Goal: Information Seeking & Learning: Learn about a topic

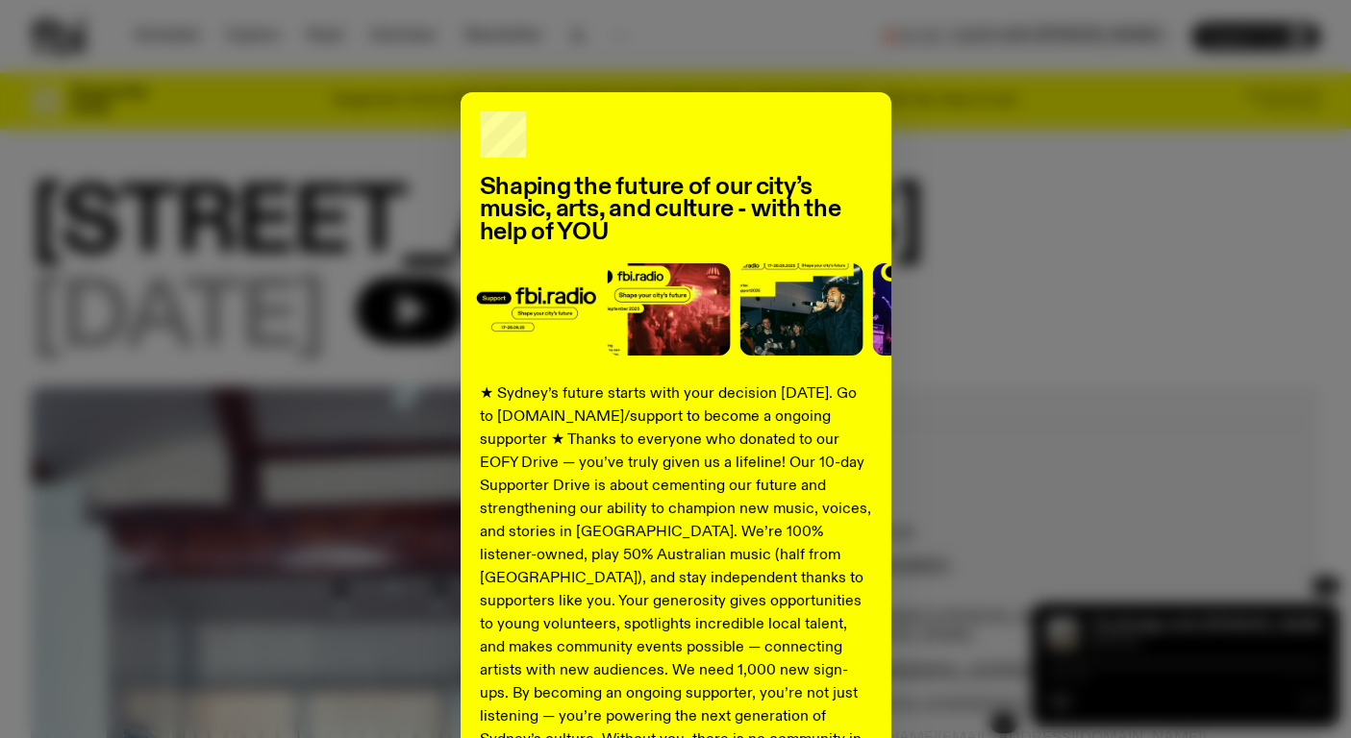
click at [995, 199] on div "Shaping the future of our city’s music, arts, and culture - with the help of YO…" at bounding box center [675, 487] width 1289 height 790
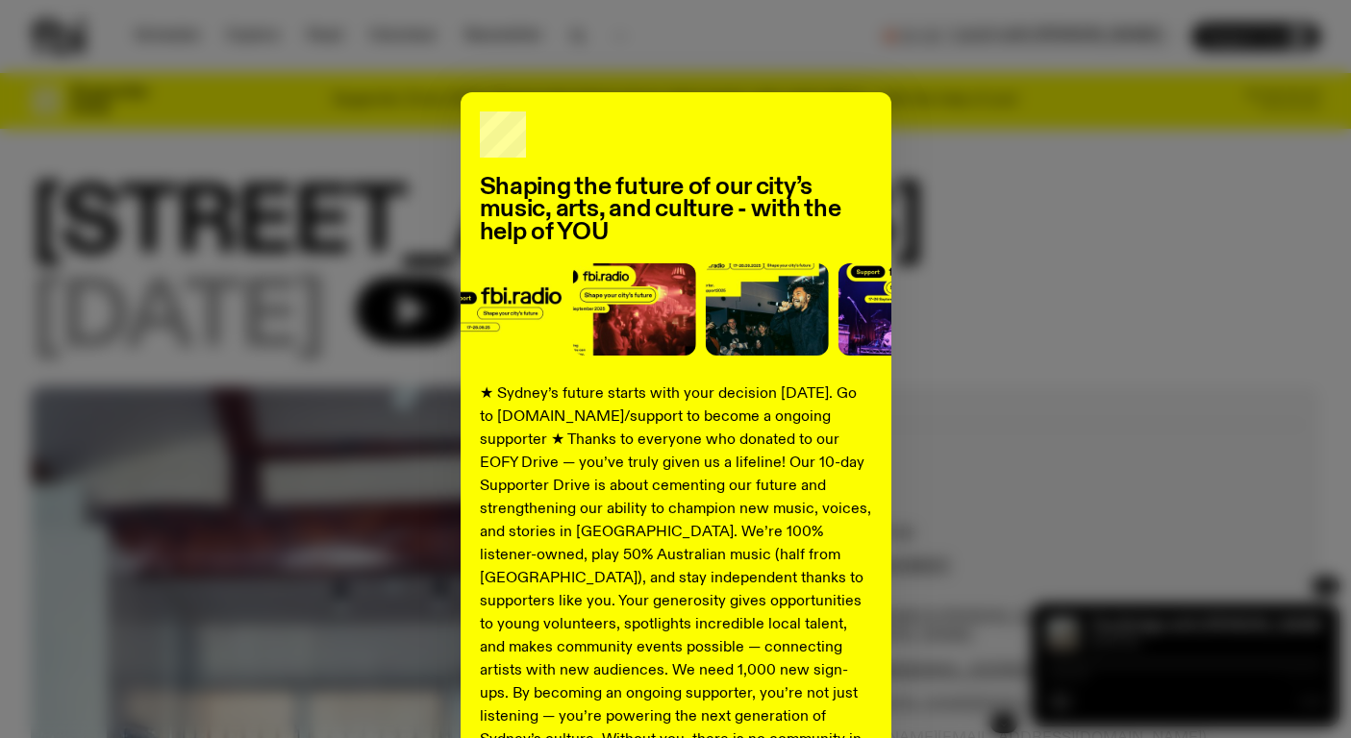
click at [1062, 172] on div "Shaping the future of our city’s music, arts, and culture - with the help of YO…" at bounding box center [675, 487] width 1289 height 790
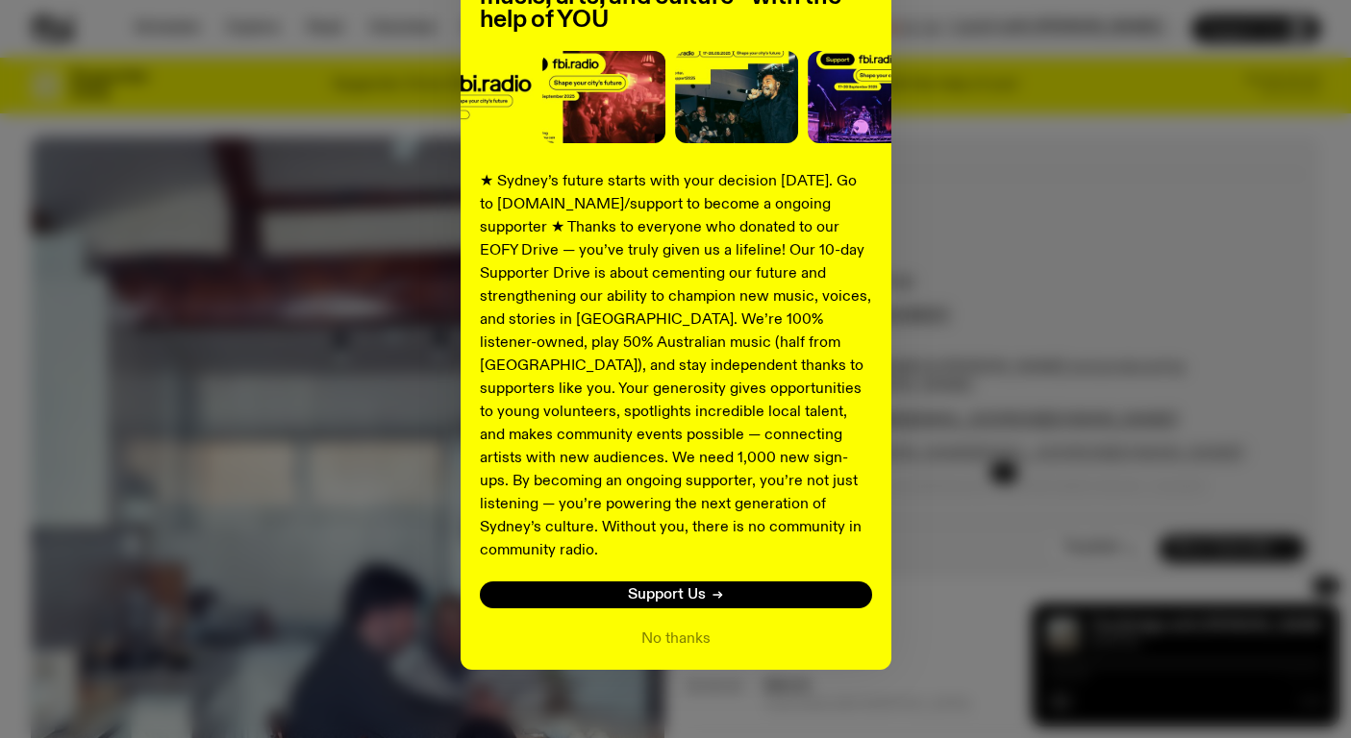
scroll to position [260, 0]
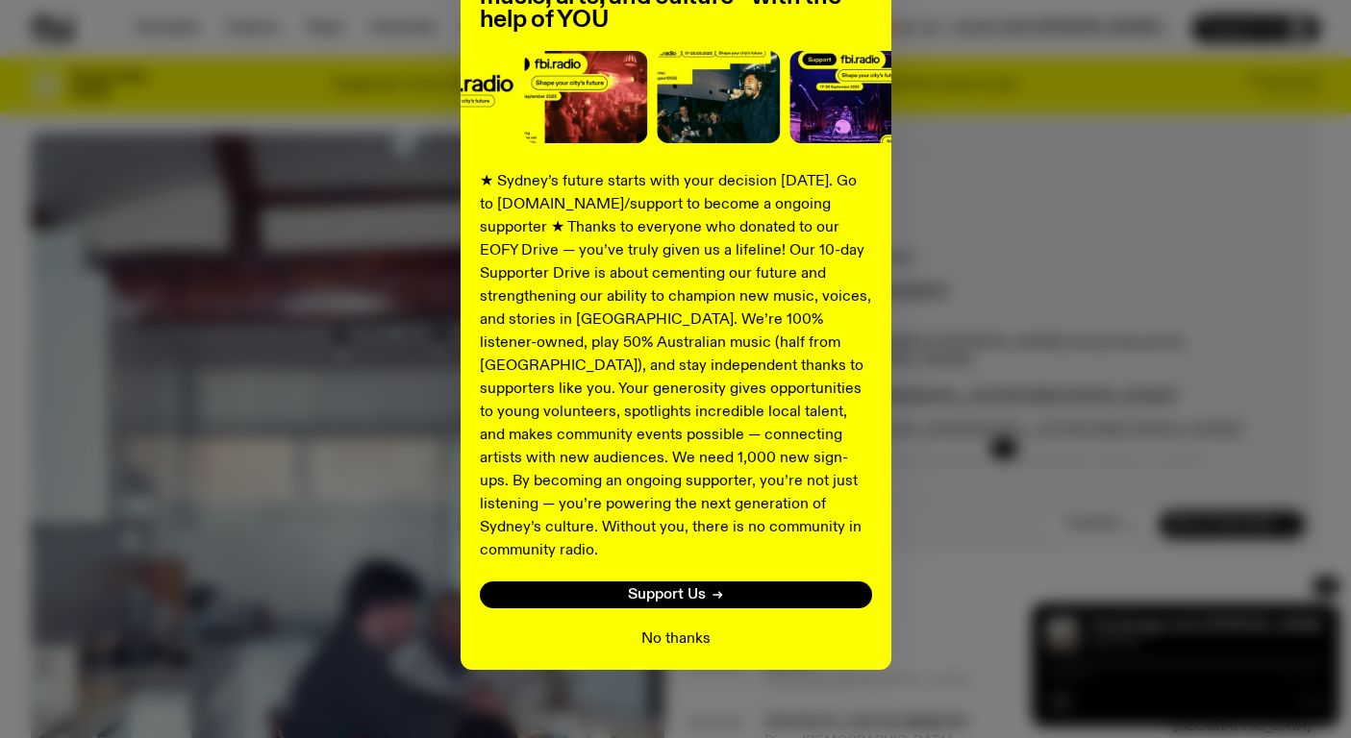
click at [675, 628] on button "No thanks" at bounding box center [675, 639] width 69 height 23
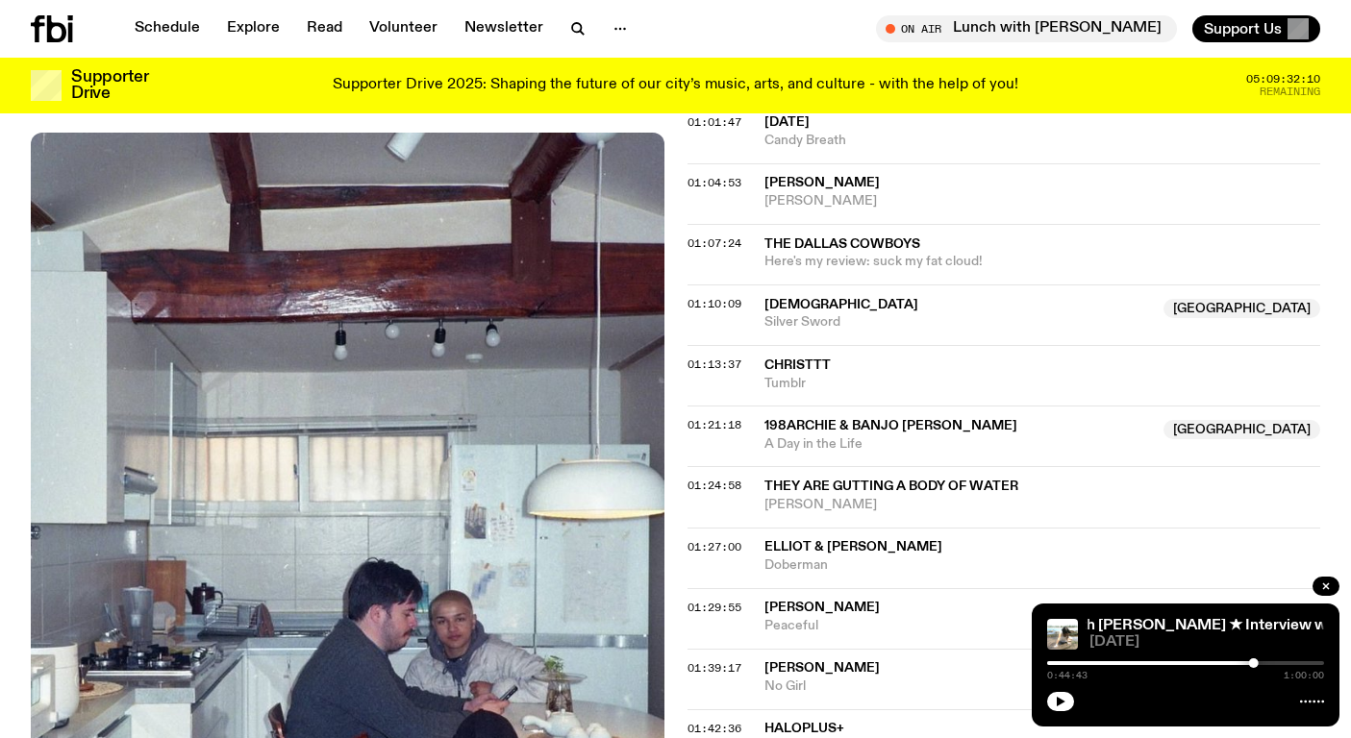
scroll to position [1580, 0]
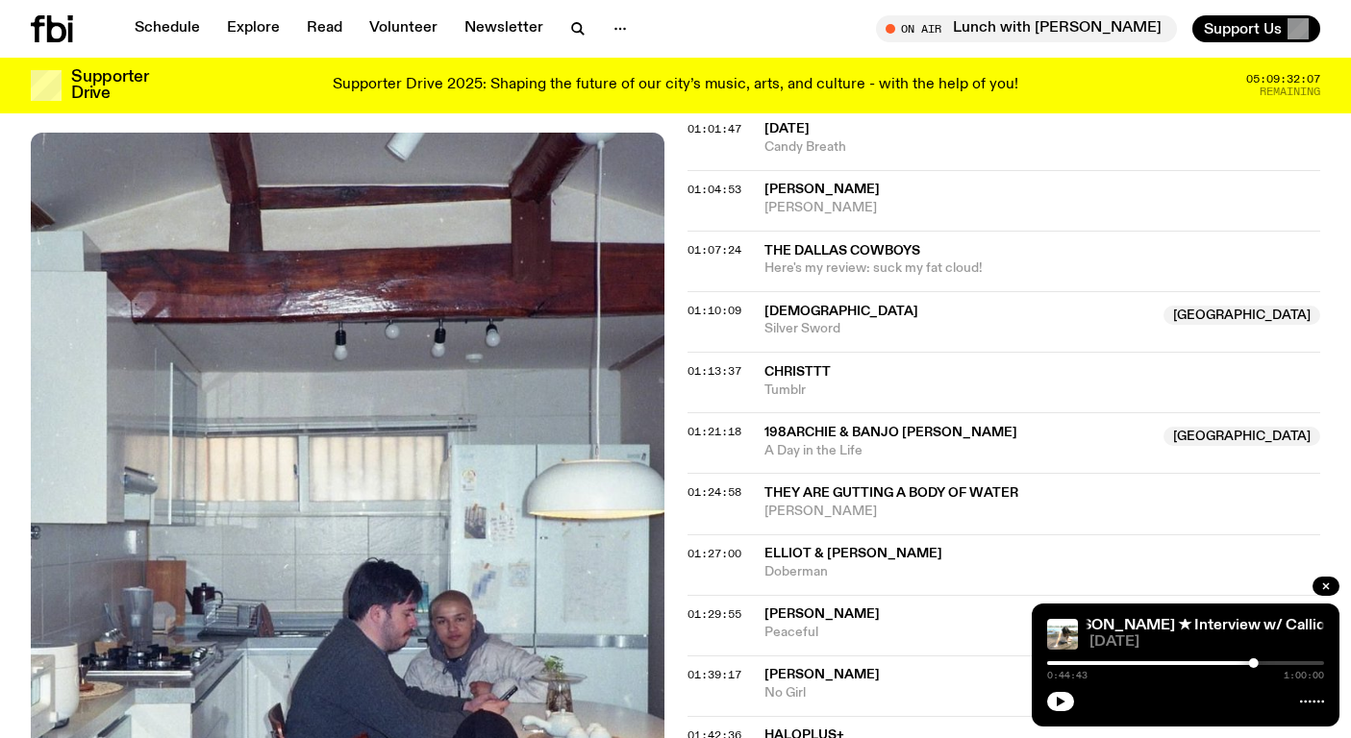
click at [1306, 702] on icon at bounding box center [1312, 701] width 24 height 15
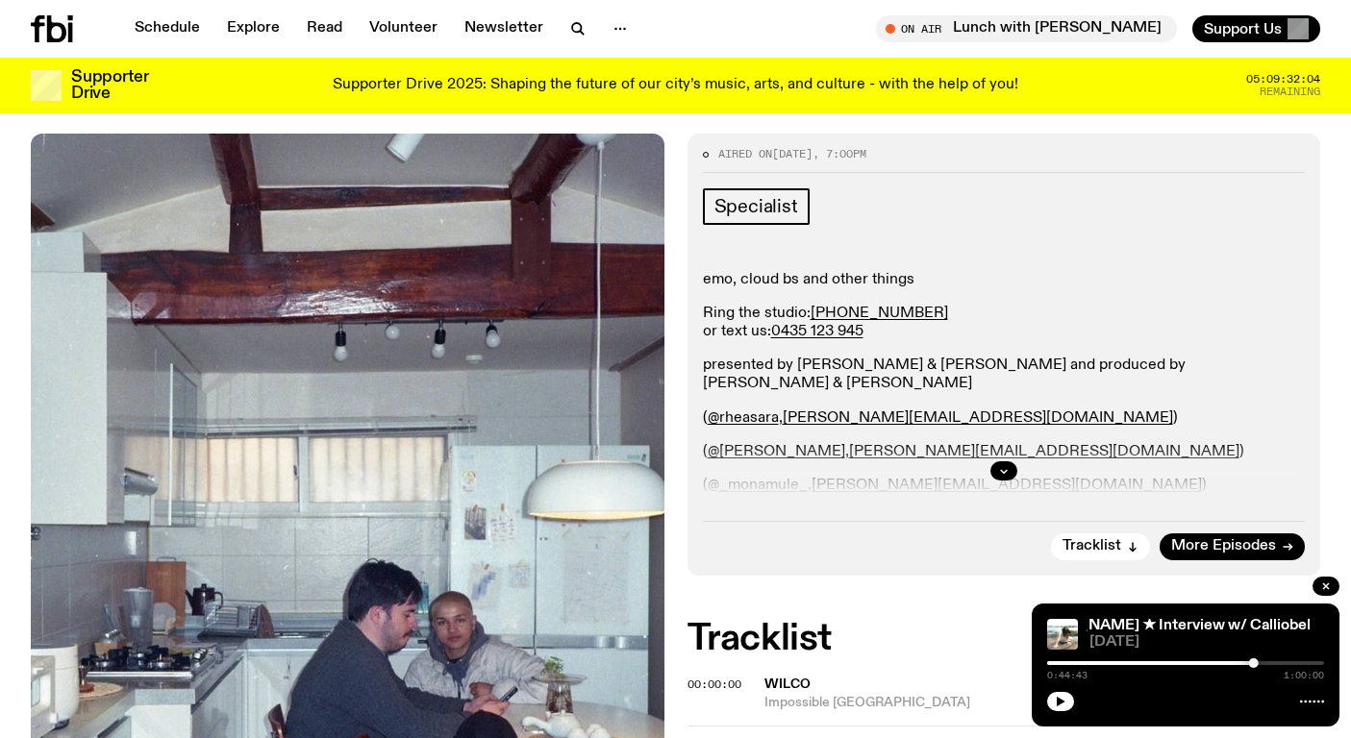
scroll to position [0, 0]
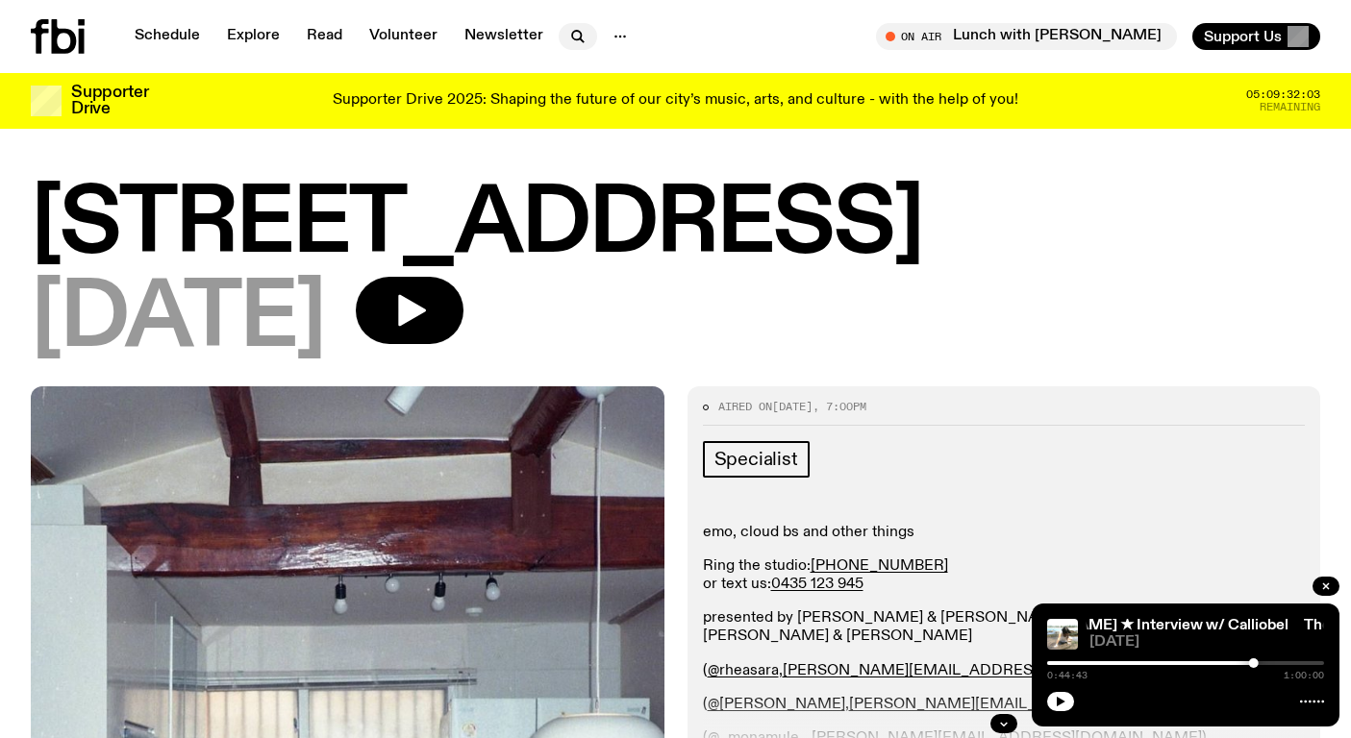
click at [573, 34] on icon "button" at bounding box center [577, 36] width 23 height 23
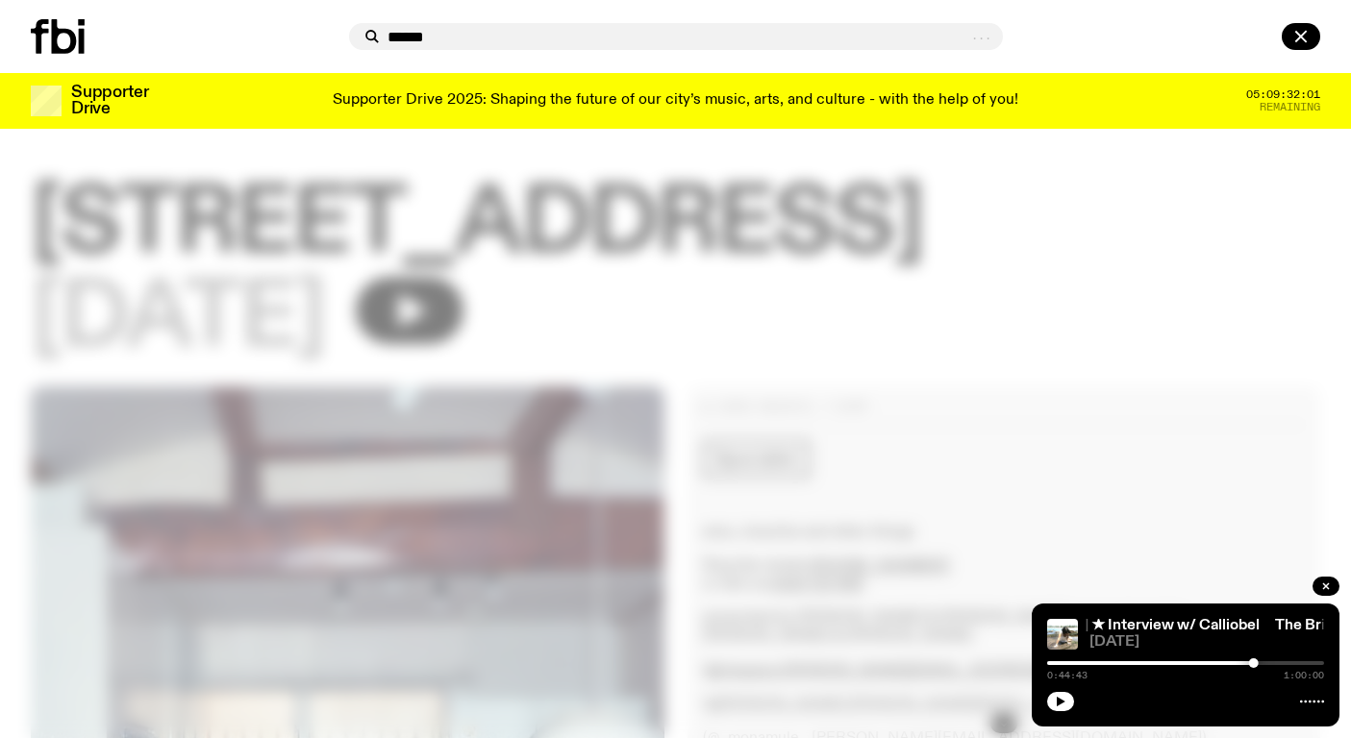
type input "******"
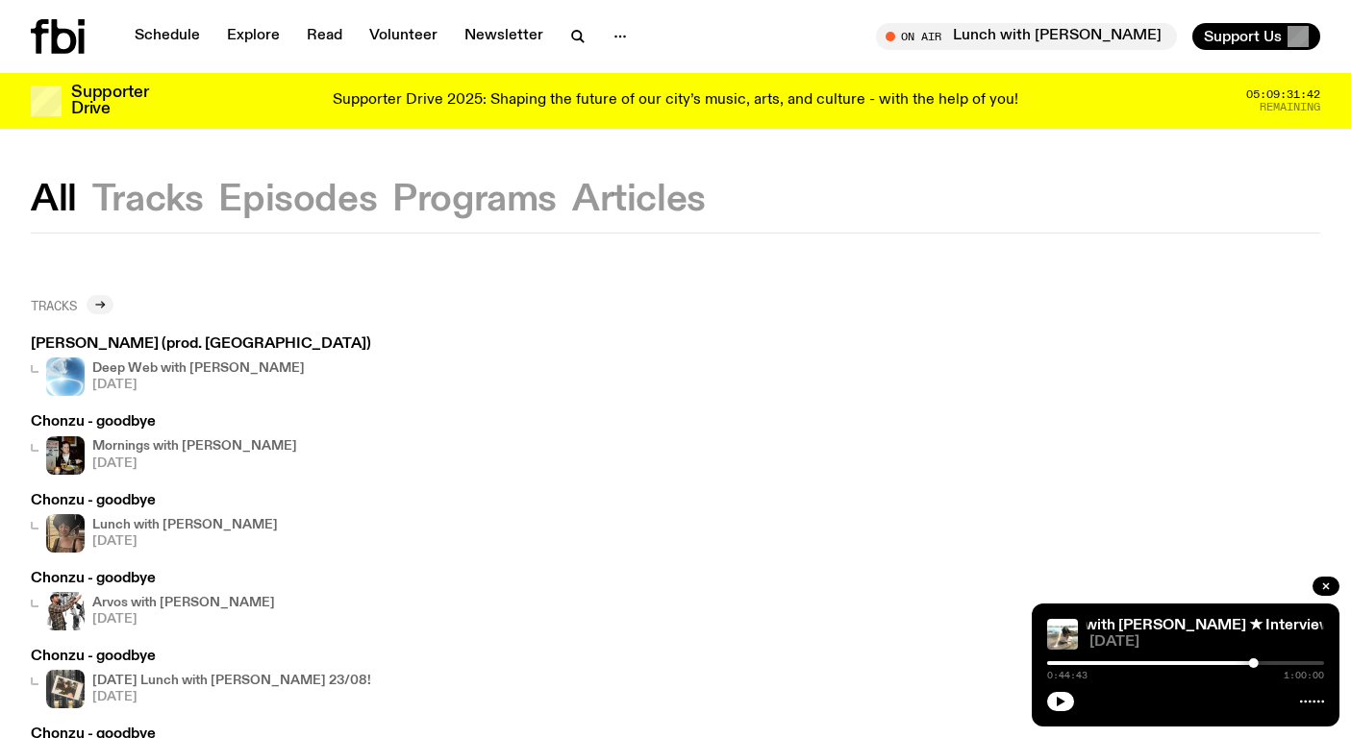
click at [106, 300] on icon at bounding box center [100, 305] width 12 height 12
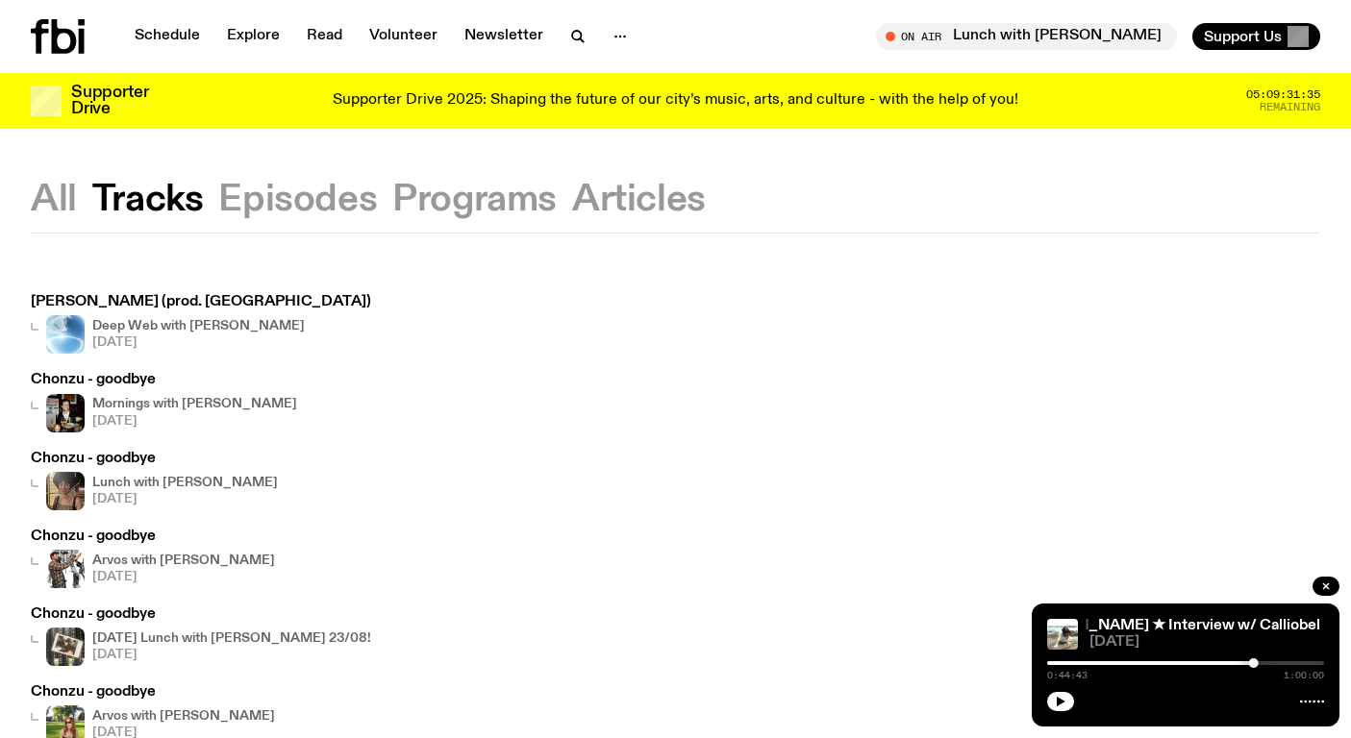
click at [346, 190] on button "Episodes" at bounding box center [297, 200] width 159 height 35
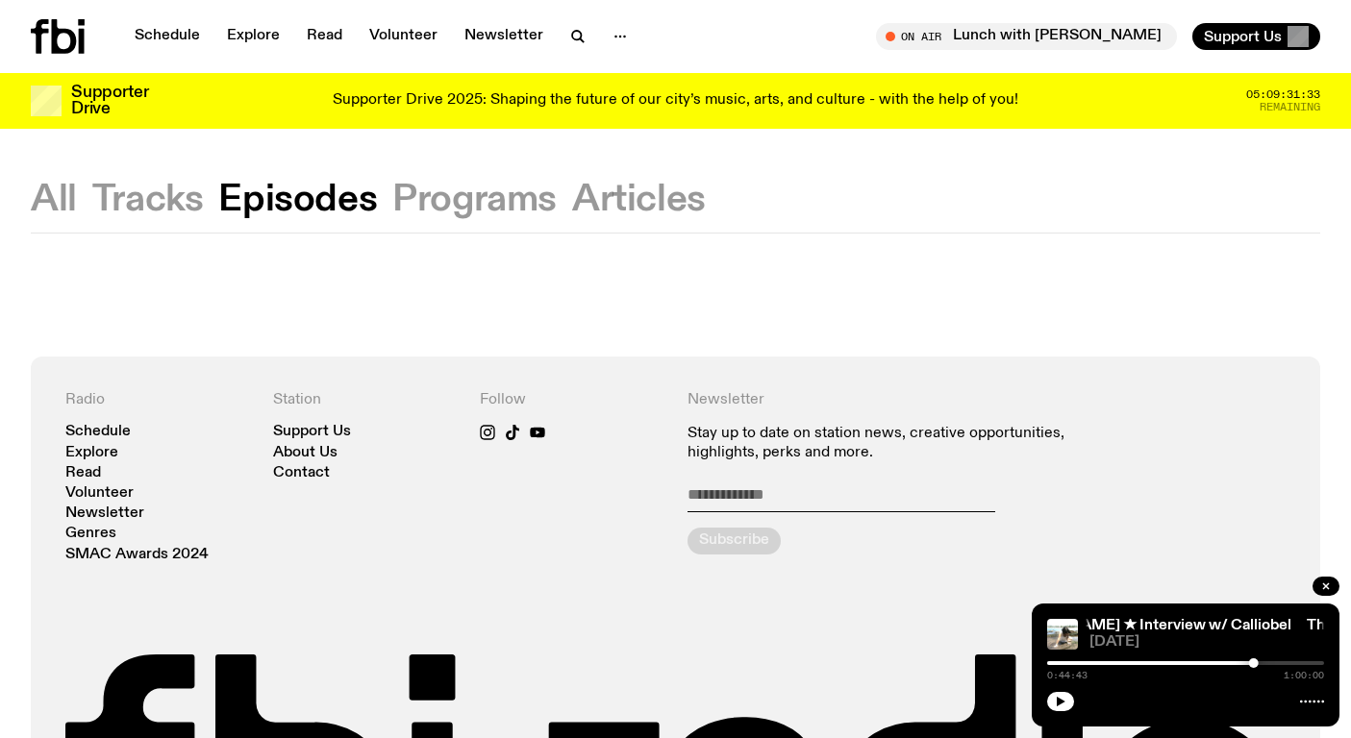
click at [444, 199] on button "Programs" at bounding box center [474, 200] width 164 height 35
click at [587, 194] on button "Articles" at bounding box center [639, 200] width 134 height 35
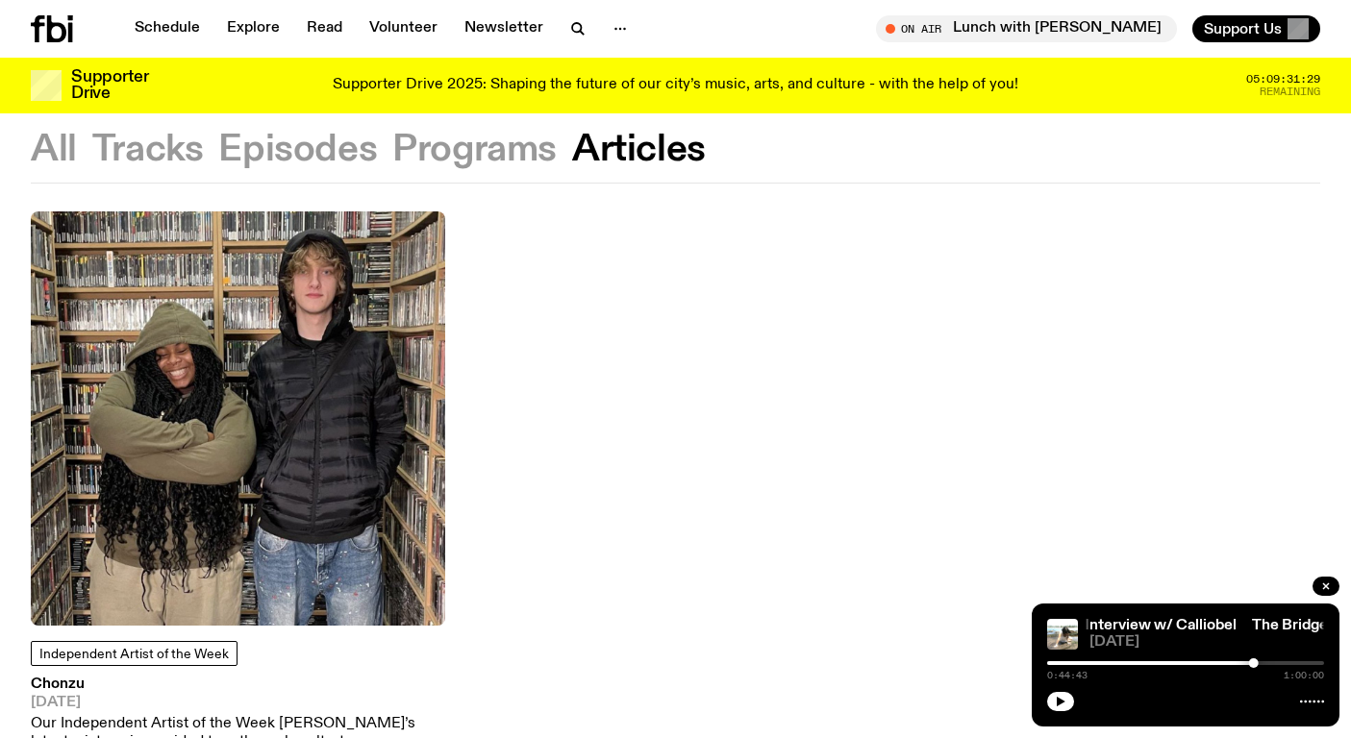
scroll to position [34, 0]
